Goal: Task Accomplishment & Management: Use online tool/utility

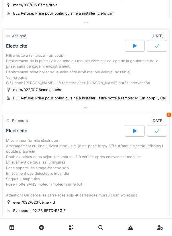
scroll to position [82, 0]
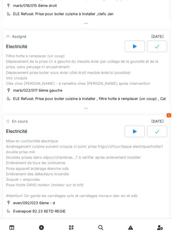
click at [137, 45] on div at bounding box center [134, 46] width 20 height 11
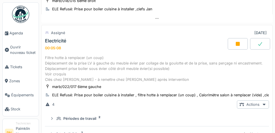
scroll to position [91, 0]
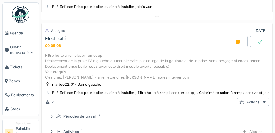
click at [129, 121] on summary "Périodes de travail 2" at bounding box center [156, 116] width 219 height 11
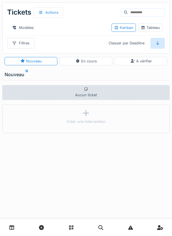
click at [15, 224] on link at bounding box center [12, 226] width 15 height 13
click at [15, 227] on link at bounding box center [12, 226] width 15 height 13
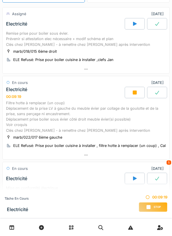
click at [81, 125] on div "Filtre hotte à remplacer (un coup) Déplacement de la prise LV à gauche du meubl…" at bounding box center [86, 116] width 160 height 33
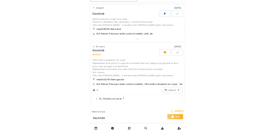
scroll to position [89, 0]
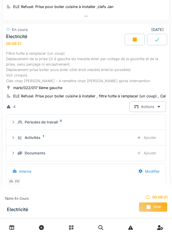
click at [144, 138] on div "Ajouter" at bounding box center [146, 137] width 29 height 11
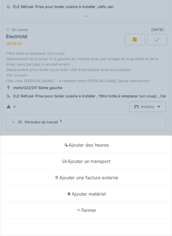
click at [93, 210] on div "Fermer" at bounding box center [85, 210] width 169 height 16
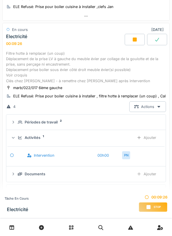
click at [84, 70] on div "Filtre hotte à remplacer (un coup) Déplacement de la prise LV à gauche du meubl…" at bounding box center [86, 67] width 160 height 33
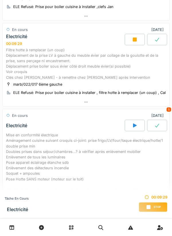
click at [80, 73] on div "Filtre hotte à remplacer (un coup) Déplacement de la prise LV à gauche du meubl…" at bounding box center [86, 63] width 160 height 33
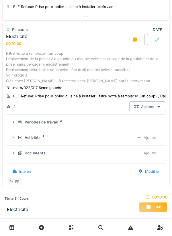
click at [152, 153] on div "Ajouter" at bounding box center [146, 153] width 29 height 11
click at [93, 70] on div "Filtre hotte à remplacer (un coup) Déplacement de la prise LV à gauche du meubl…" at bounding box center [86, 67] width 160 height 33
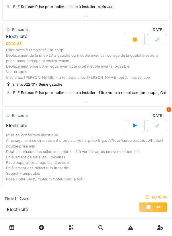
click at [93, 65] on div "Filtre hotte à remplacer (un coup) Déplacement de la prise LV à gauche du meubl…" at bounding box center [86, 63] width 160 height 33
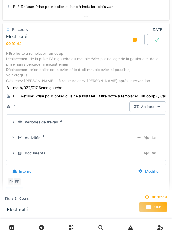
click at [150, 150] on div "Ajouter" at bounding box center [146, 153] width 29 height 11
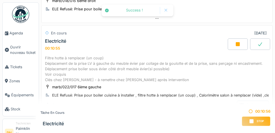
scroll to position [91, 0]
